Goal: Find specific page/section: Find specific page/section

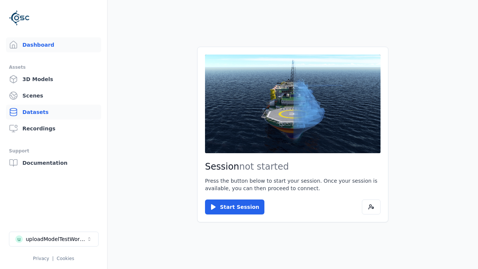
click at [53, 112] on link "Datasets" at bounding box center [53, 112] width 95 height 15
